Goal: Ask a question

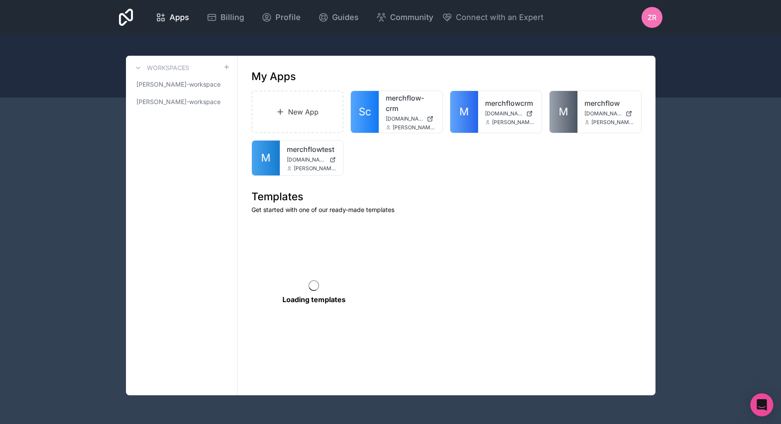
click at [761, 405] on div "Open Intercom Messenger" at bounding box center [761, 405] width 23 height 23
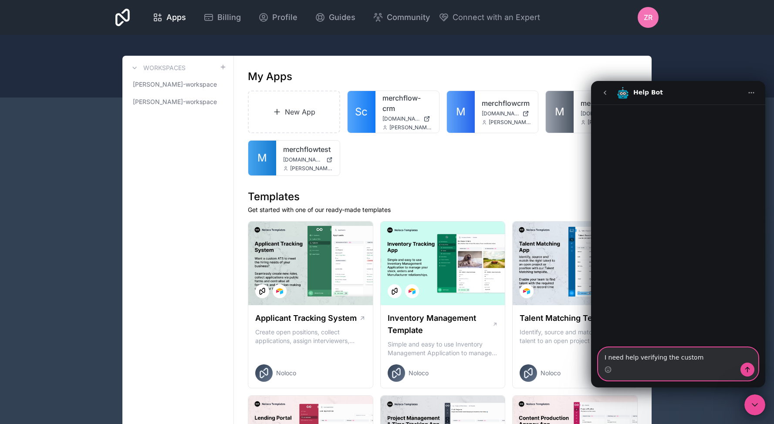
click at [706, 362] on textarea "I need help verifying the custom" at bounding box center [678, 355] width 159 height 15
type textarea "I need help verifying a custom domain"
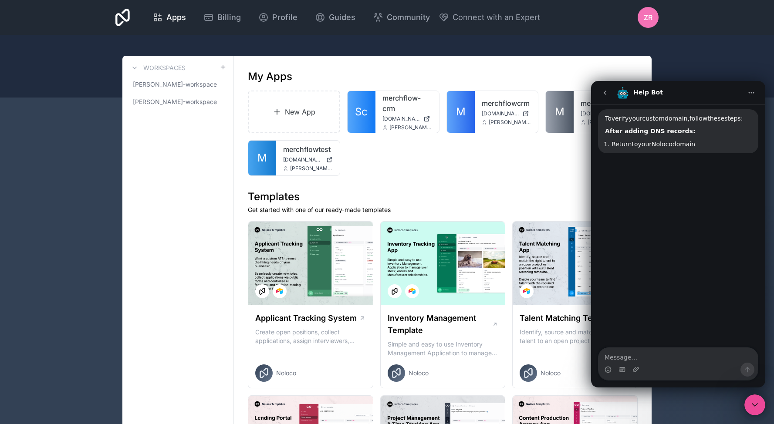
scroll to position [56, 0]
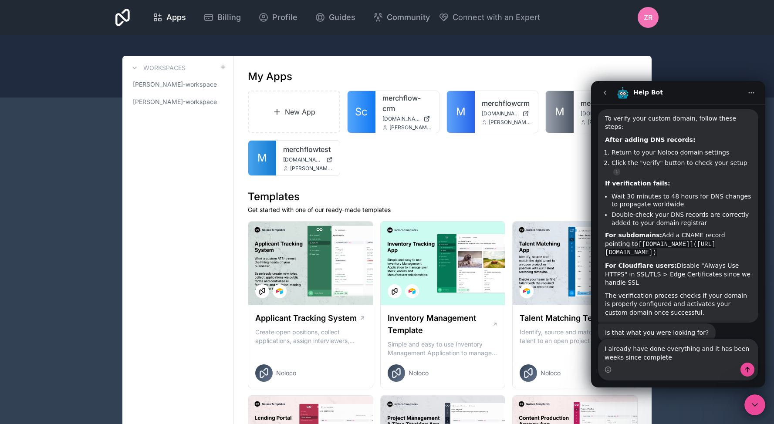
type textarea "I already have done everything and it has been weeks since completed"
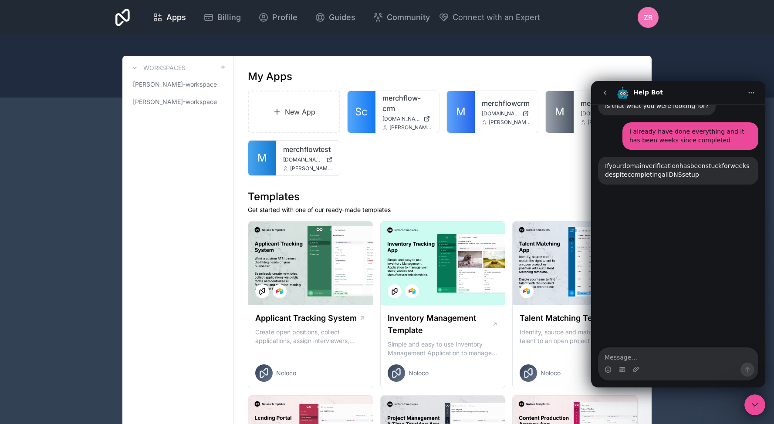
scroll to position [288, 0]
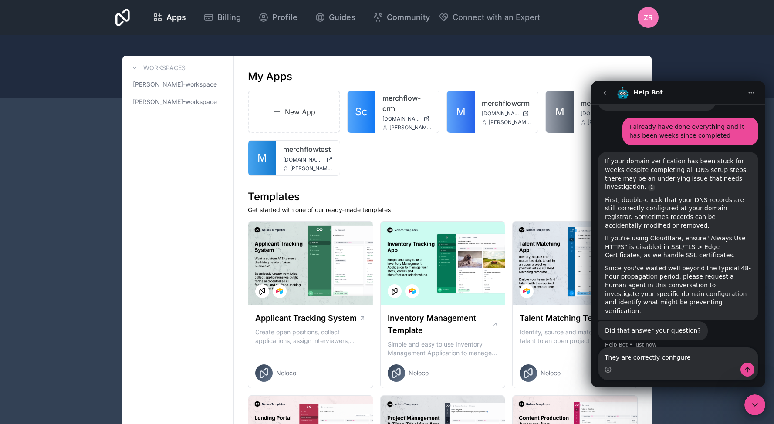
type textarea "They are correctly configured"
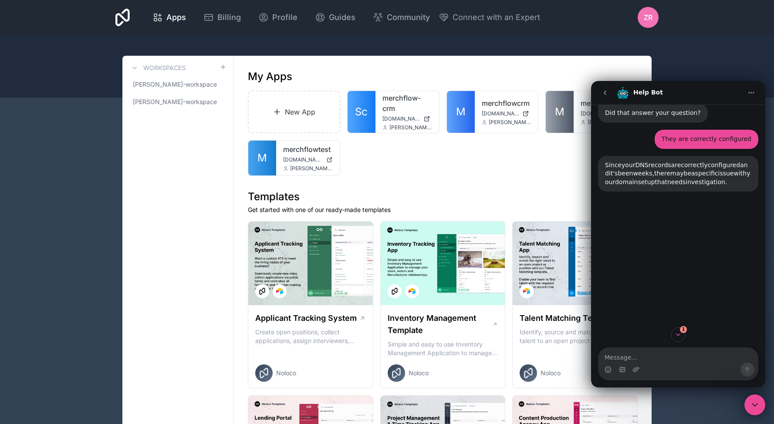
scroll to position [509, 0]
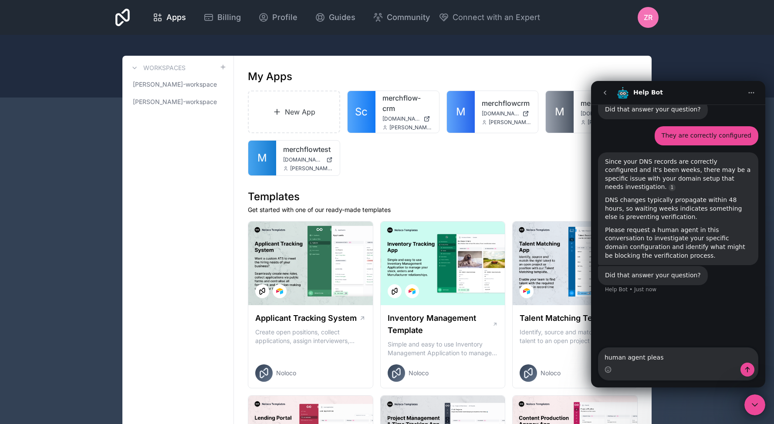
type textarea "human agent please"
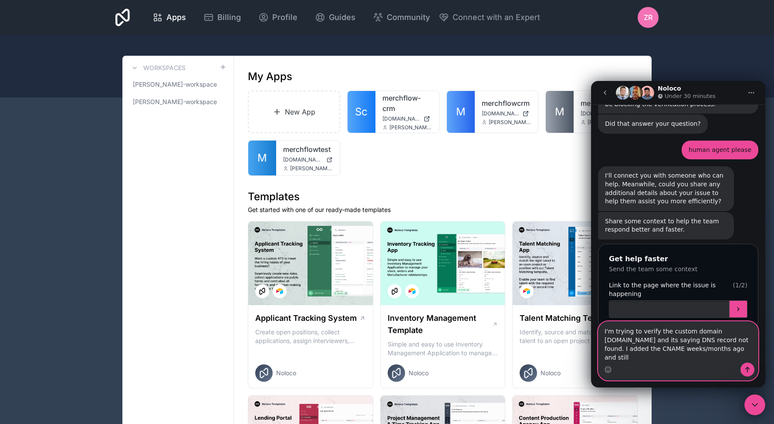
scroll to position [671, 0]
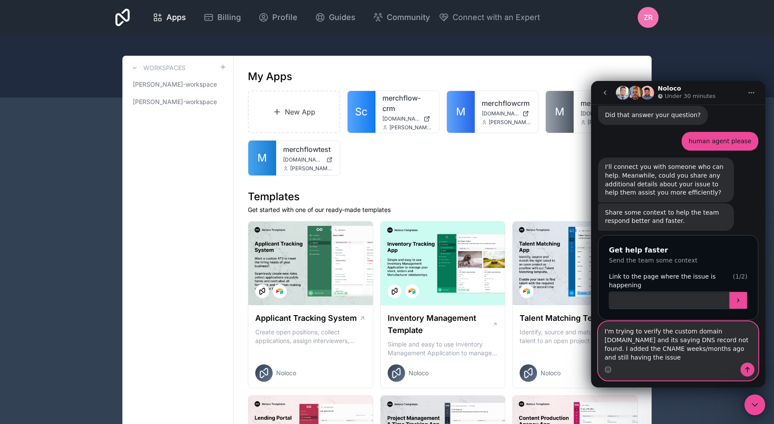
type textarea "I'm trying to verify the custom domain [DOMAIN_NAME] and its saying DNS record …"
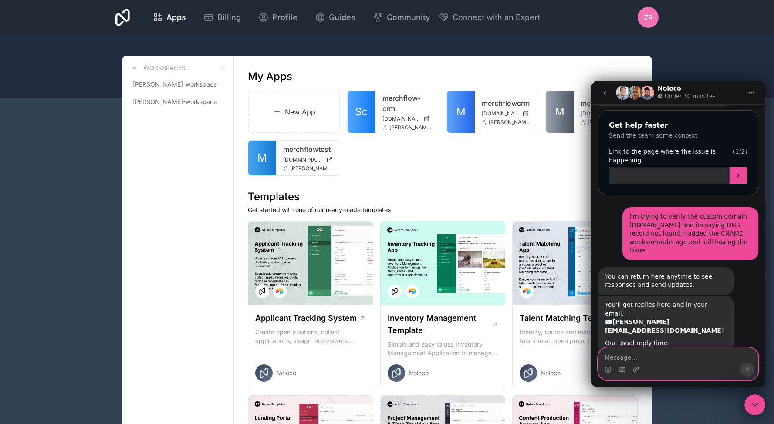
scroll to position [798, 0]
